Goal: Task Accomplishment & Management: Use online tool/utility

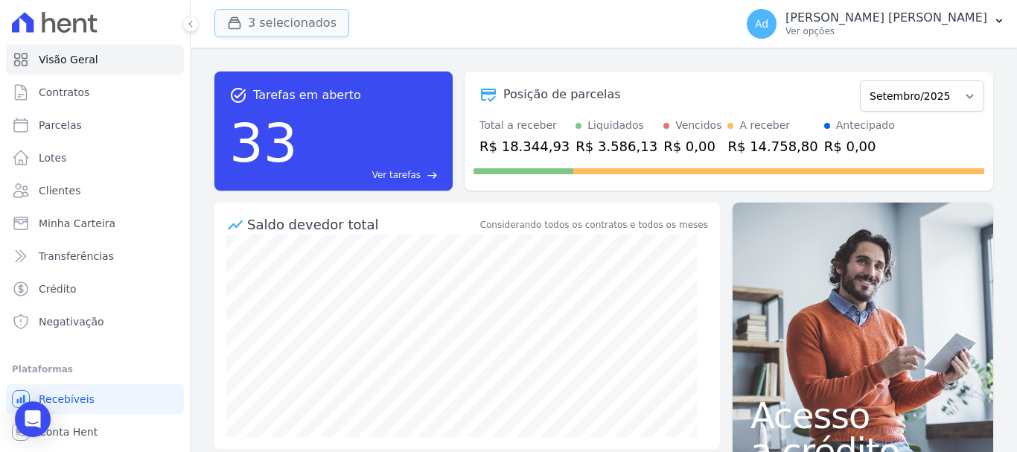
click at [286, 16] on button "3 selecionados" at bounding box center [281, 23] width 135 height 28
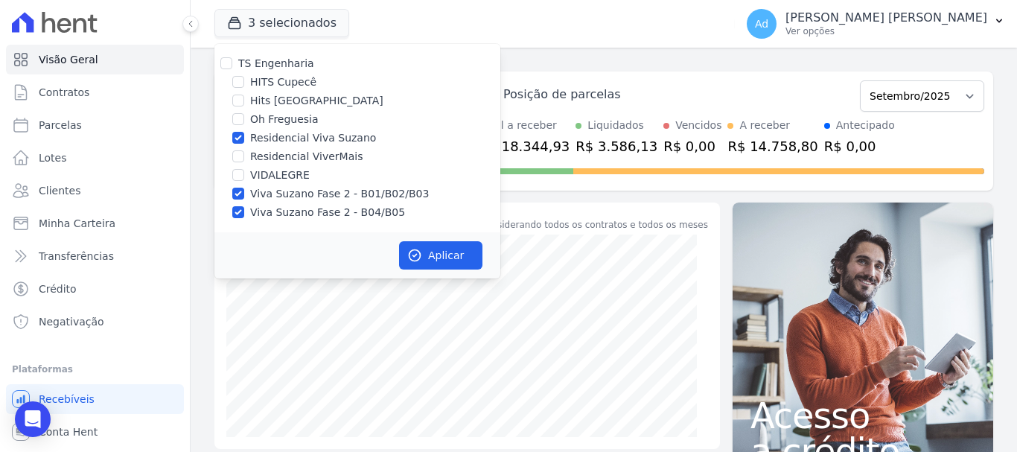
click at [318, 135] on label "Residencial Viva Suzano" at bounding box center [313, 138] width 126 height 16
click at [244, 135] on input "Residencial Viva Suzano" at bounding box center [238, 138] width 12 height 12
checkbox input "false"
click at [434, 250] on button "Aplicar" at bounding box center [440, 255] width 83 height 28
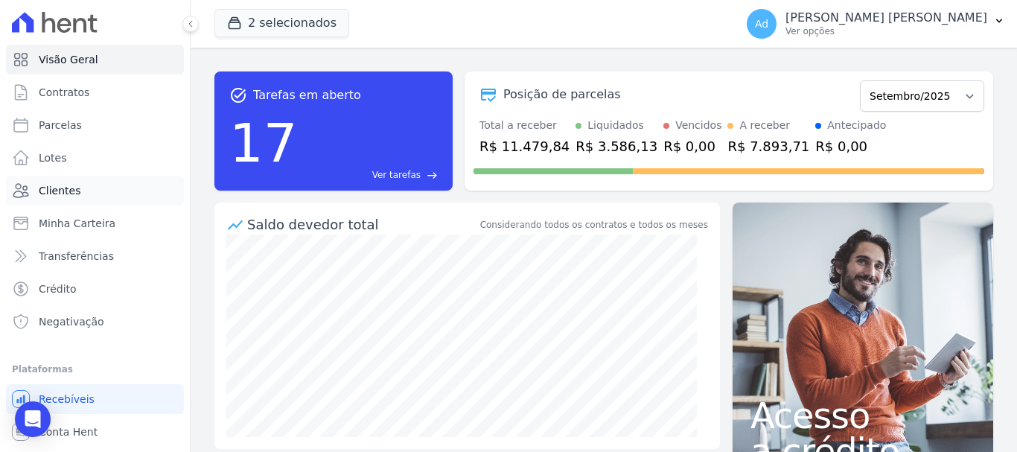
click at [83, 202] on link "Clientes" at bounding box center [95, 191] width 178 height 30
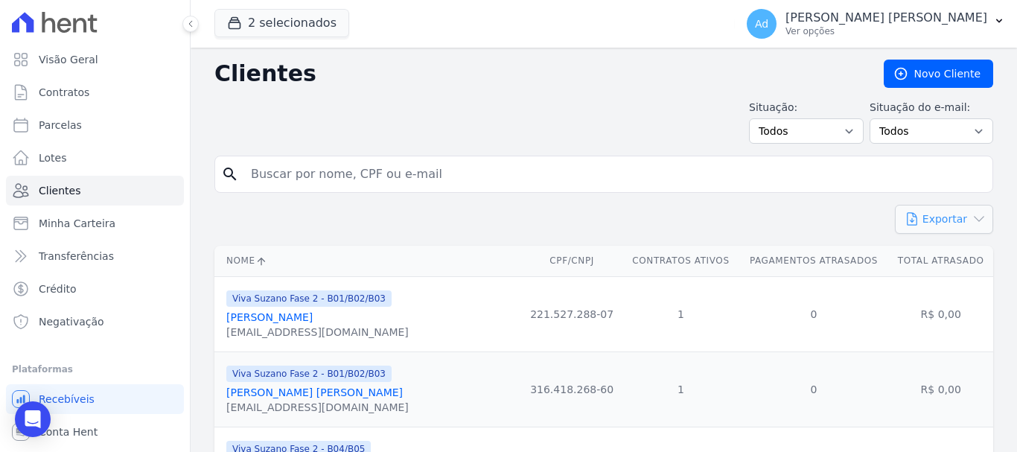
click at [929, 222] on button "Exportar" at bounding box center [944, 219] width 98 height 29
click at [783, 214] on div "Exportar PDF CSV Dimob 2024" at bounding box center [603, 225] width 778 height 41
click at [932, 32] on p "Ver opções" at bounding box center [886, 31] width 202 height 12
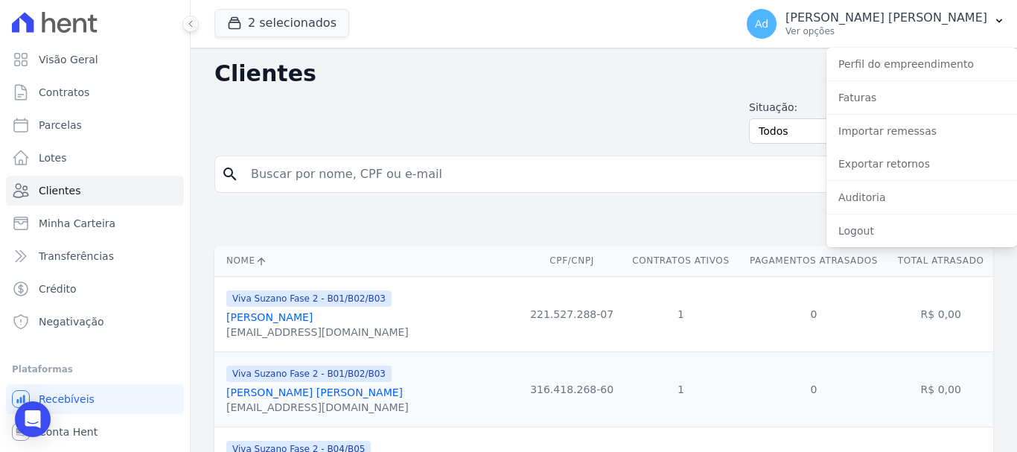
click at [662, 218] on div "Exportar PDF CSV Dimob 2024" at bounding box center [603, 225] width 778 height 41
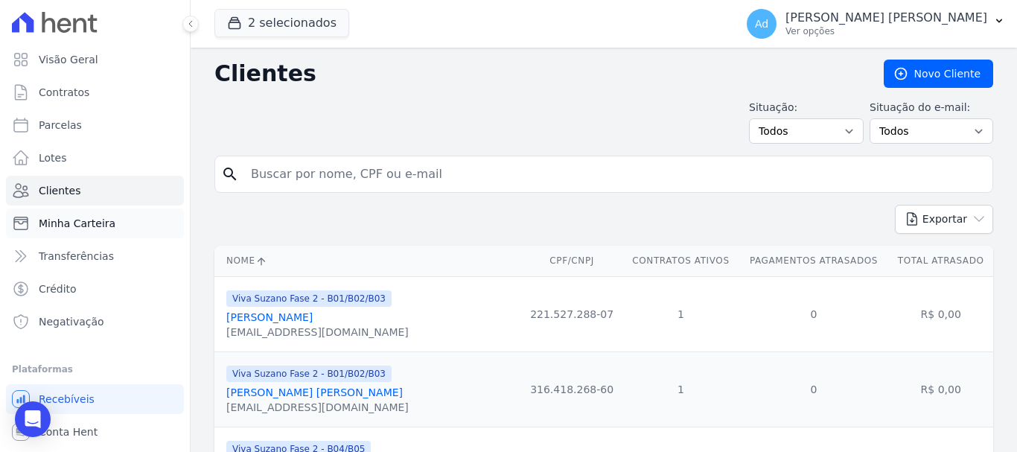
click at [84, 231] on link "Minha Carteira" at bounding box center [95, 223] width 178 height 30
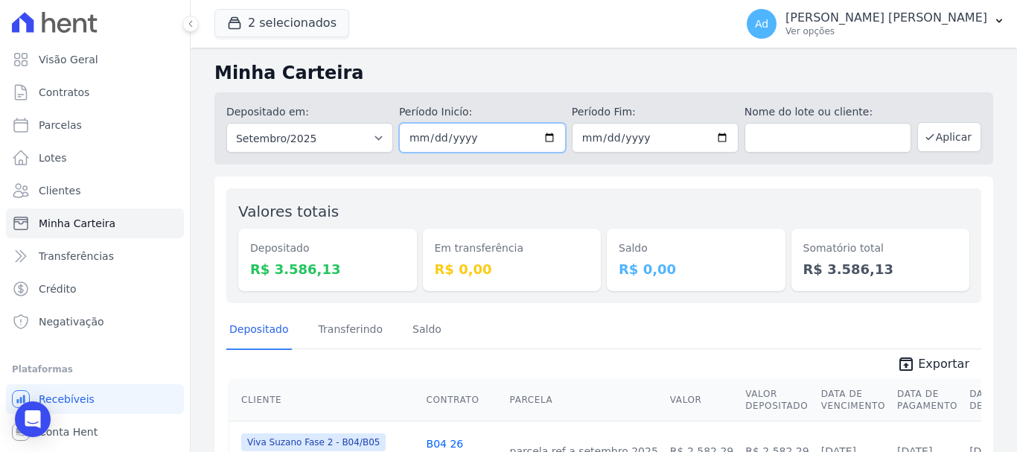
click at [476, 138] on input "[DATE]" at bounding box center [482, 138] width 167 height 30
type input "[DATE]"
click at [589, 140] on input "[DATE]" at bounding box center [655, 138] width 167 height 30
type input "[DATE]"
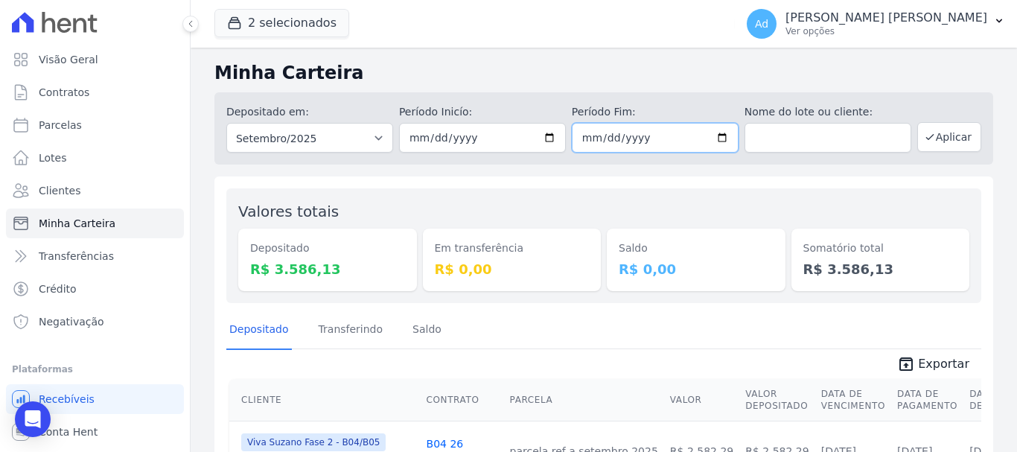
type input "[DATE]"
click at [954, 141] on button "Aplicar" at bounding box center [949, 137] width 64 height 30
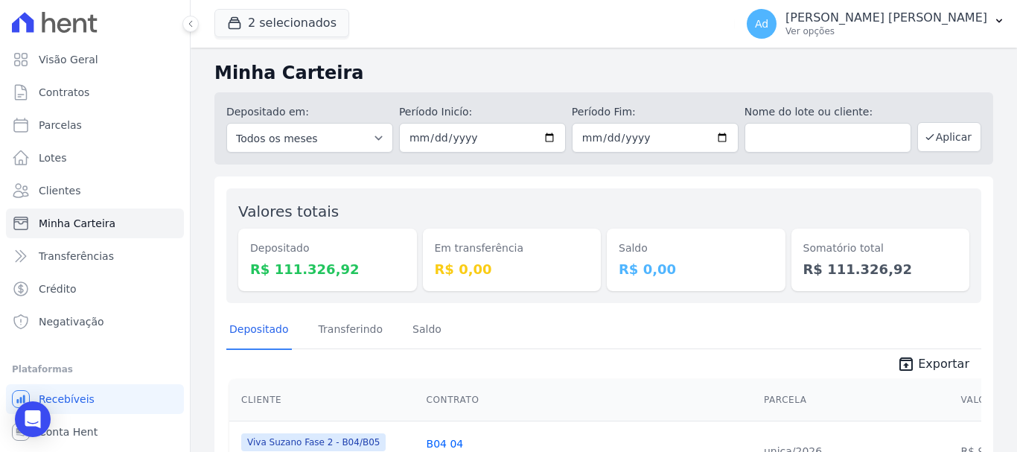
click at [918, 356] on span "Exportar" at bounding box center [943, 364] width 51 height 18
click at [932, 141] on button "Aplicar" at bounding box center [949, 137] width 64 height 30
click at [930, 353] on span "unarchive Exportar" at bounding box center [603, 362] width 755 height 27
click at [931, 359] on span "Exportar" at bounding box center [943, 364] width 51 height 18
click at [266, 12] on button "2 selecionados" at bounding box center [281, 23] width 135 height 28
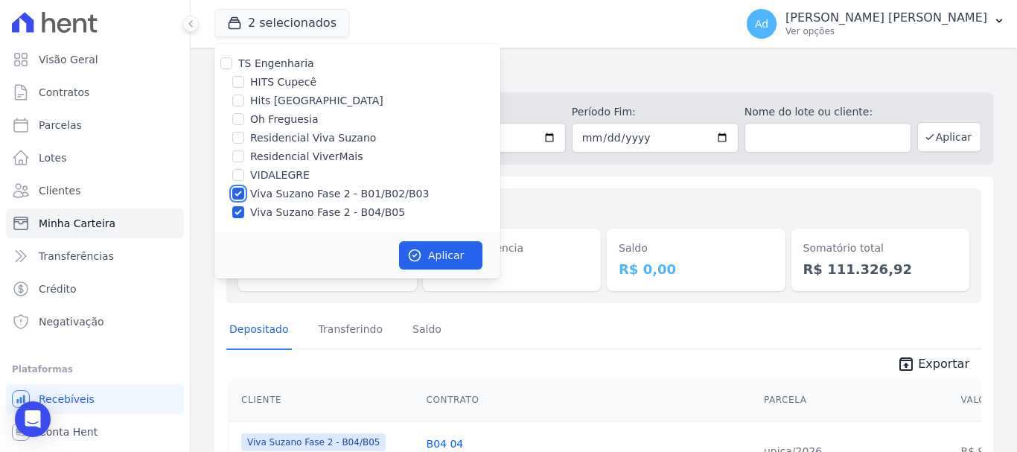
click at [242, 195] on input "Viva Suzano Fase 2 - B01/B02/B03" at bounding box center [238, 194] width 12 height 12
checkbox input "false"
click at [236, 213] on input "Viva Suzano Fase 2 - B04/B05" at bounding box center [238, 212] width 12 height 12
checkbox input "false"
click at [240, 138] on input "Residencial Viva Suzano" at bounding box center [238, 138] width 12 height 12
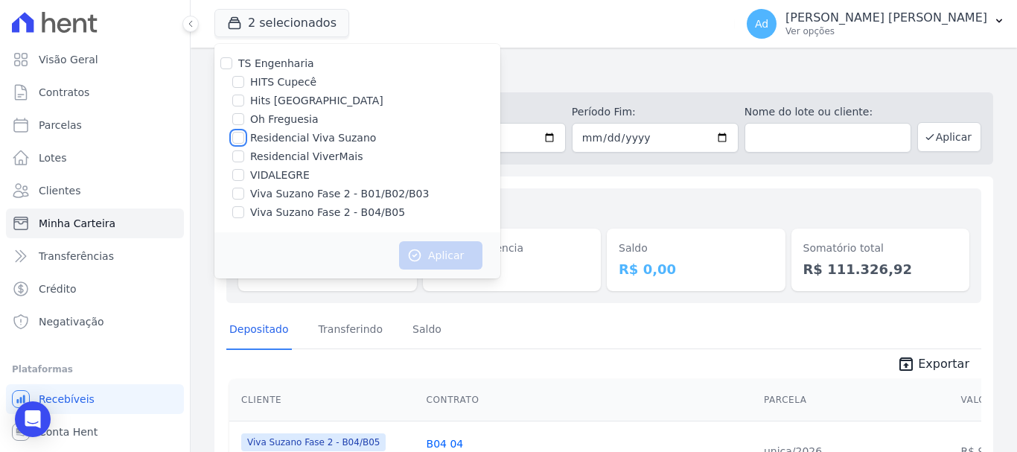
checkbox input "true"
click at [434, 259] on button "Aplicar" at bounding box center [440, 255] width 83 height 28
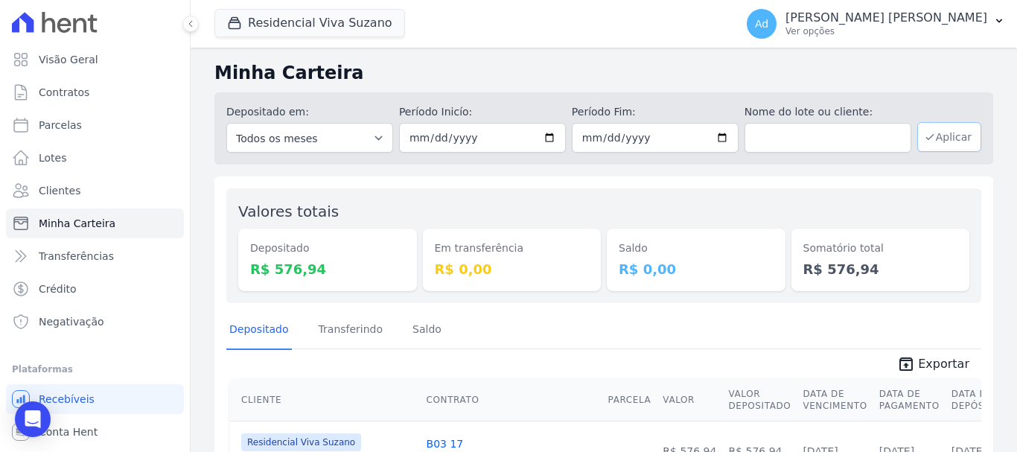
click at [957, 137] on button "Aplicar" at bounding box center [949, 137] width 64 height 30
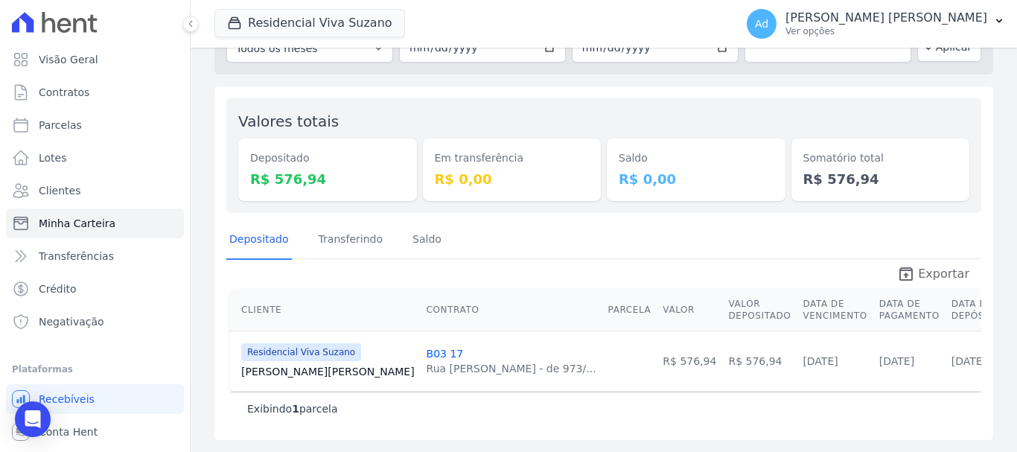
click at [924, 275] on span "Exportar" at bounding box center [943, 274] width 51 height 18
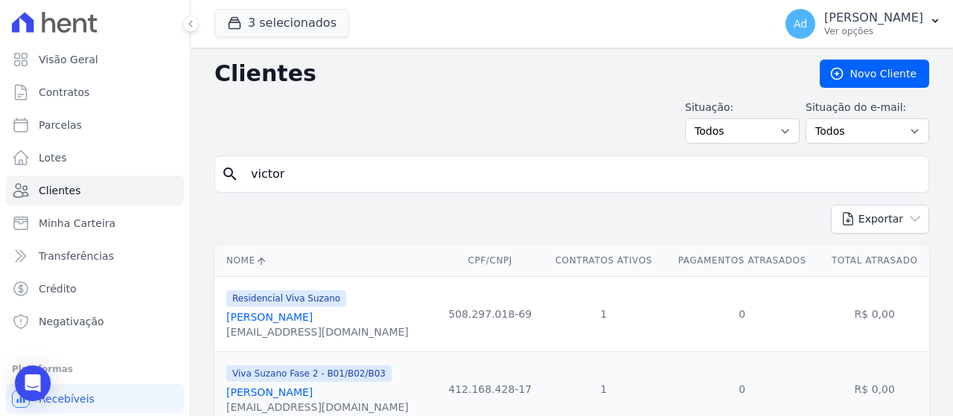
scroll to position [283, 0]
